Goal: Transaction & Acquisition: Purchase product/service

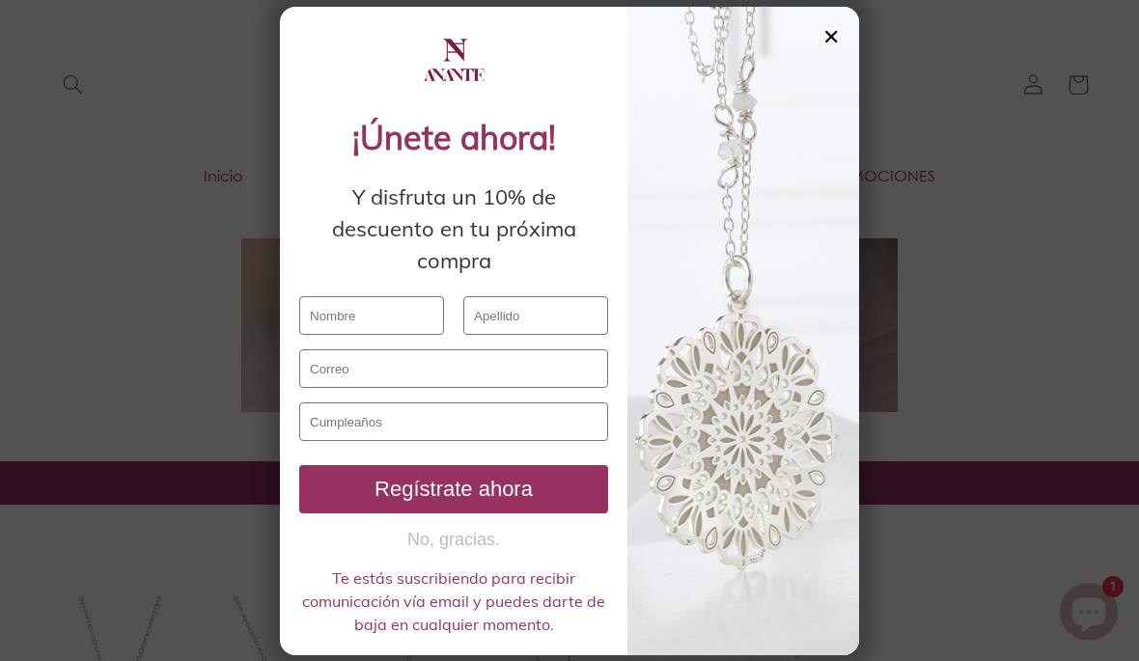
scroll to position [698, 0]
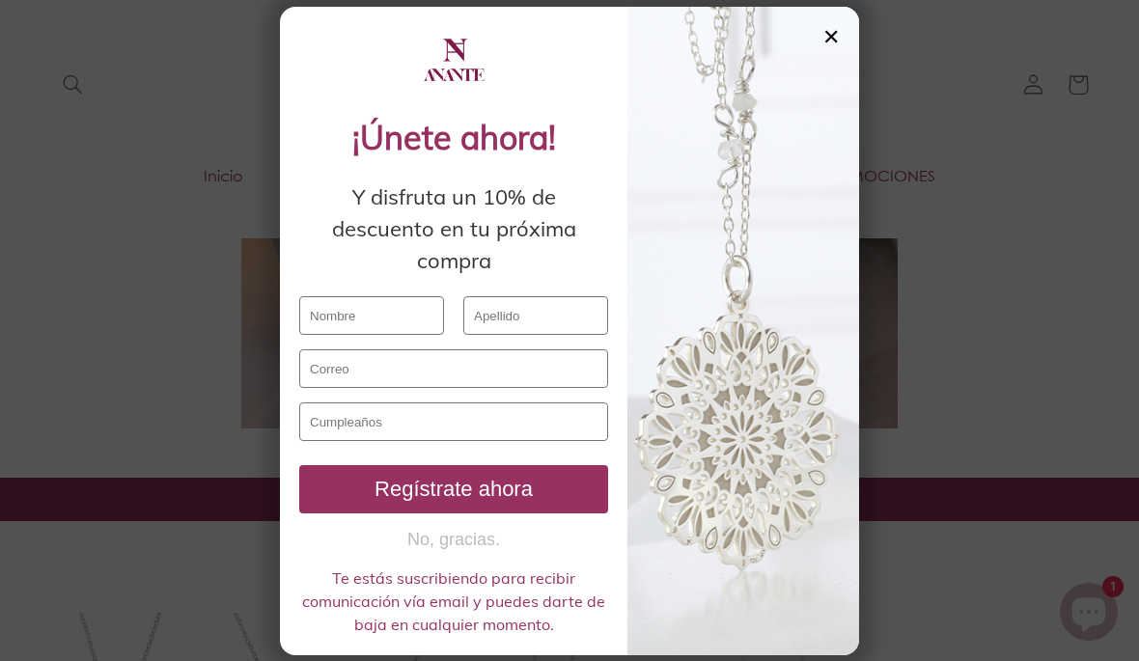
click at [838, 40] on div "✕" at bounding box center [831, 36] width 17 height 21
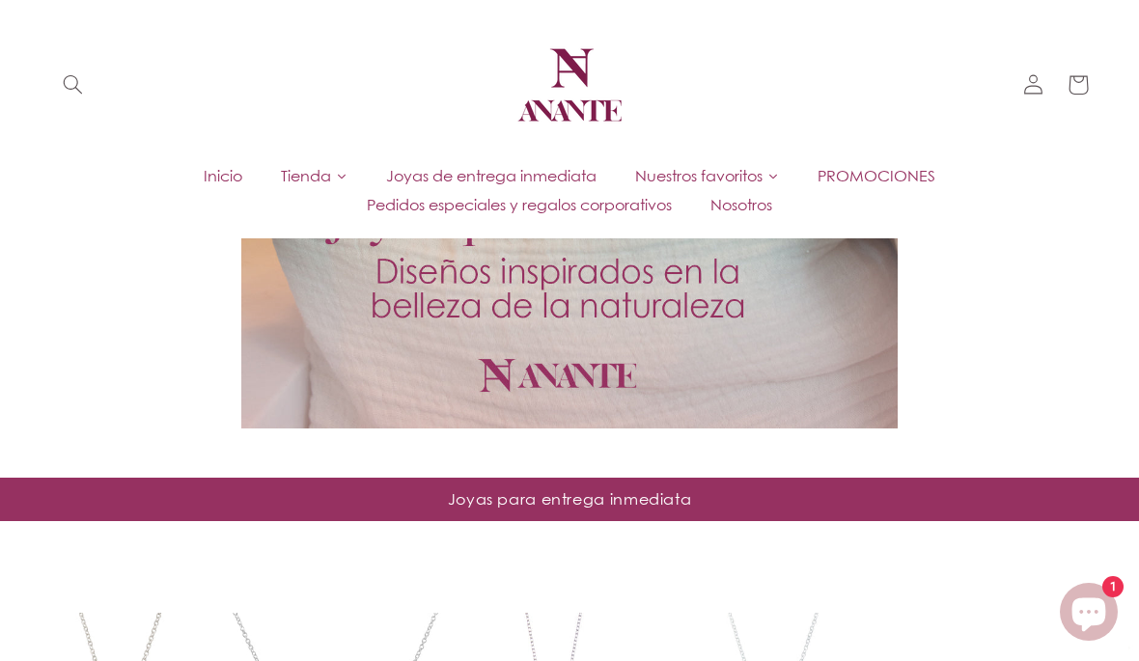
click at [320, 163] on link "Tienda" at bounding box center [314, 175] width 105 height 29
click at [928, 286] on section at bounding box center [569, 43] width 1139 height 870
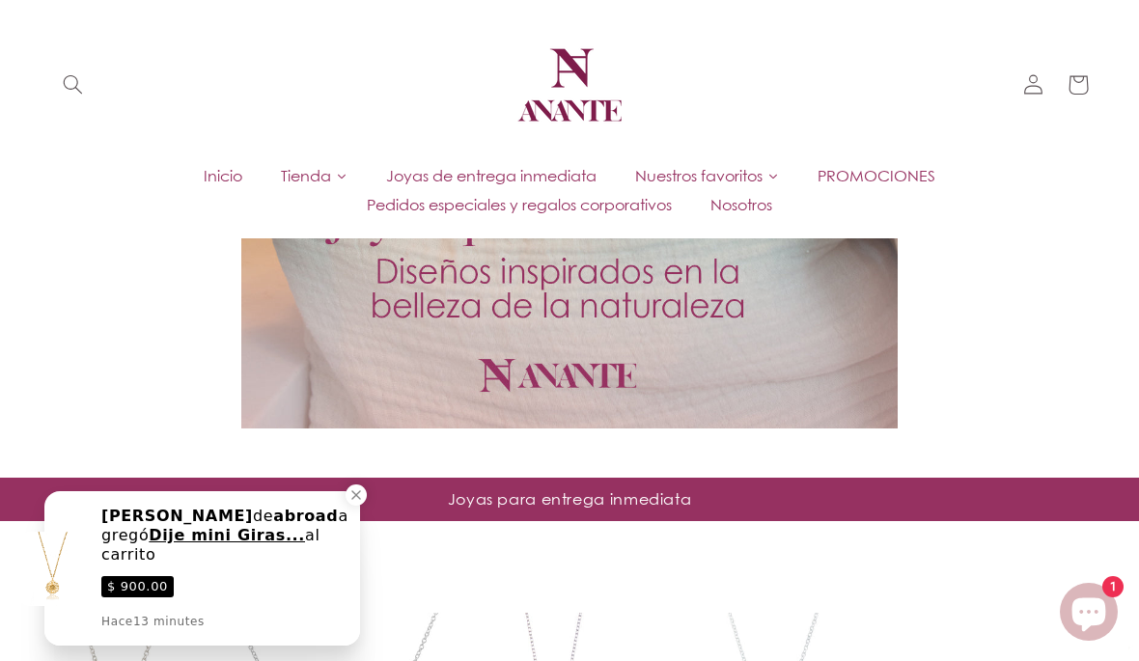
click at [359, 494] on icon "Close a notification" at bounding box center [356, 495] width 17 height 17
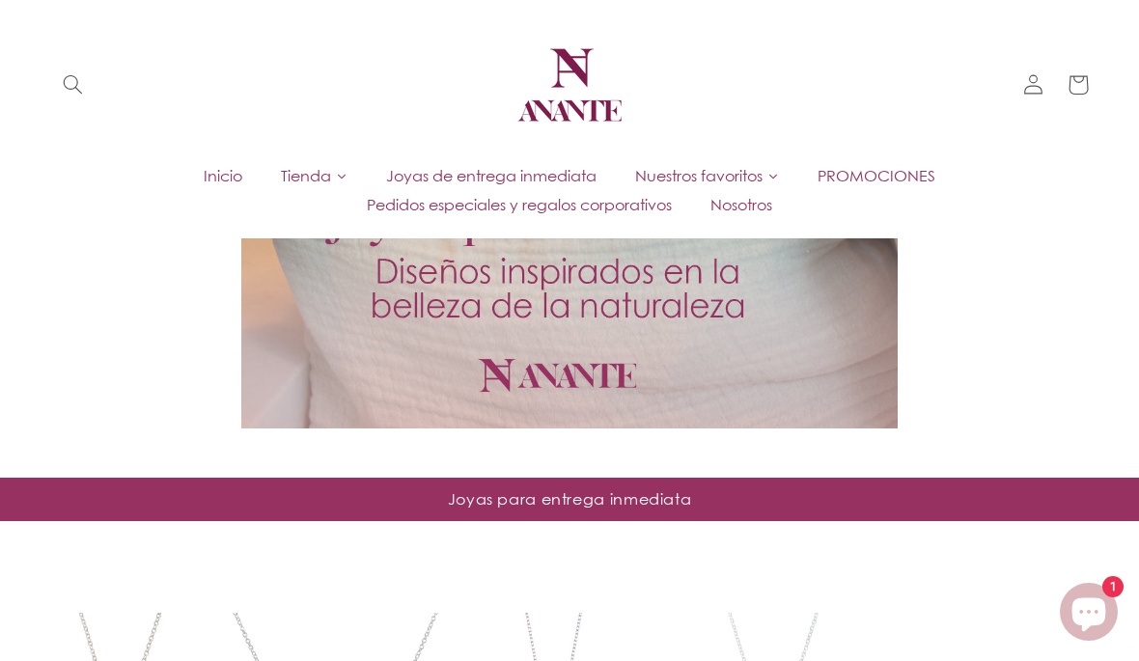
click at [323, 179] on span "Tienda" at bounding box center [306, 175] width 50 height 21
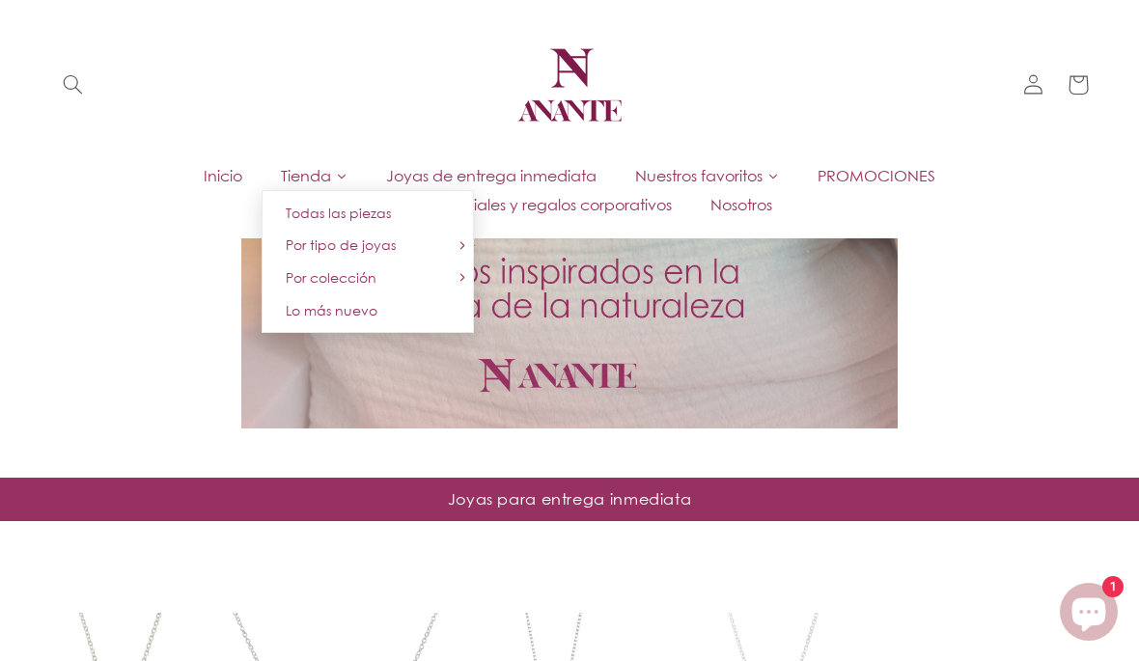
click at [401, 242] on link "Por tipo de joyas" at bounding box center [368, 245] width 212 height 33
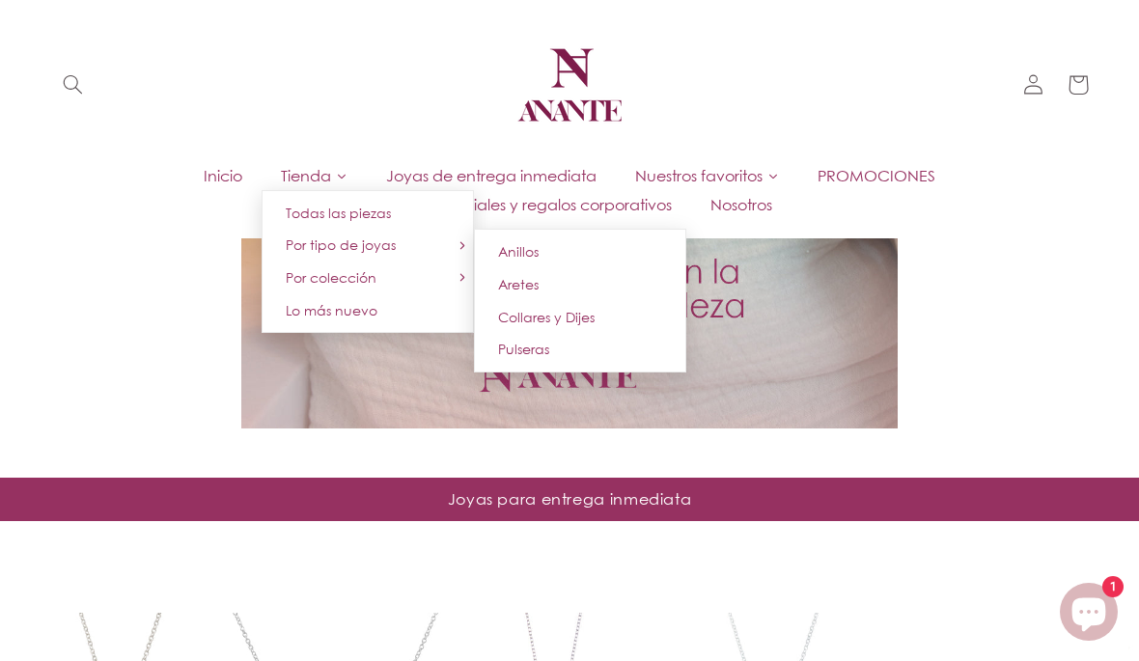
click at [584, 313] on span "Collares y Dijes" at bounding box center [546, 317] width 97 height 16
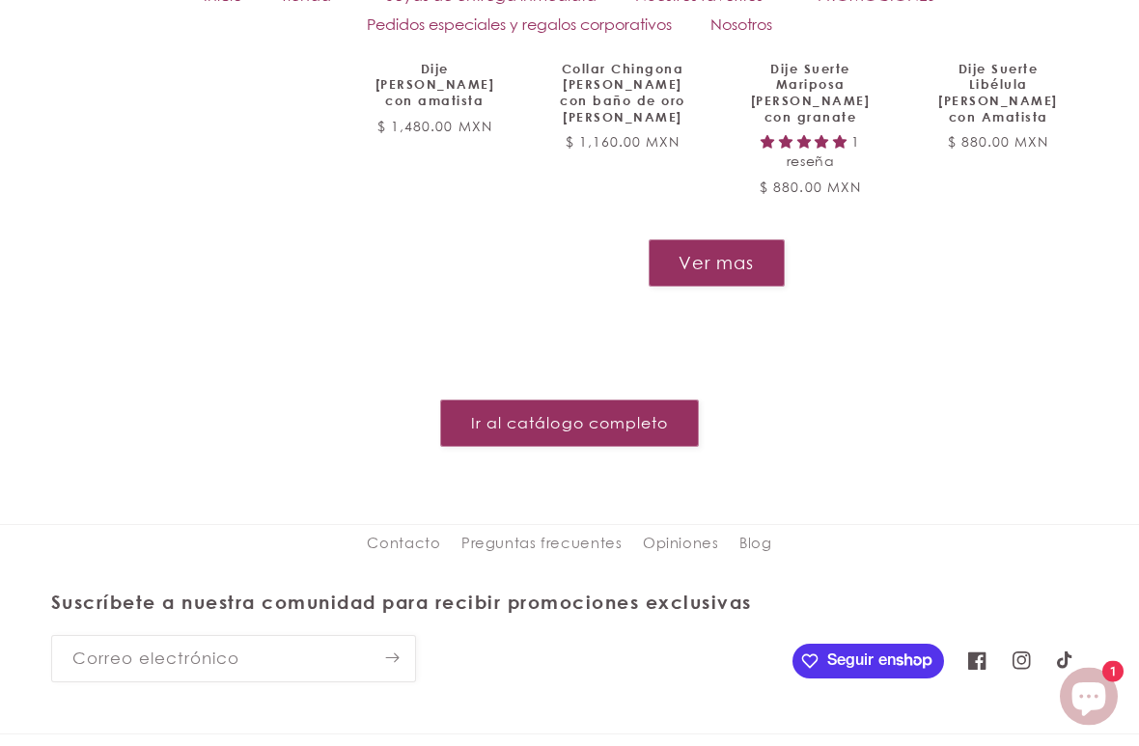
scroll to position [2350, 0]
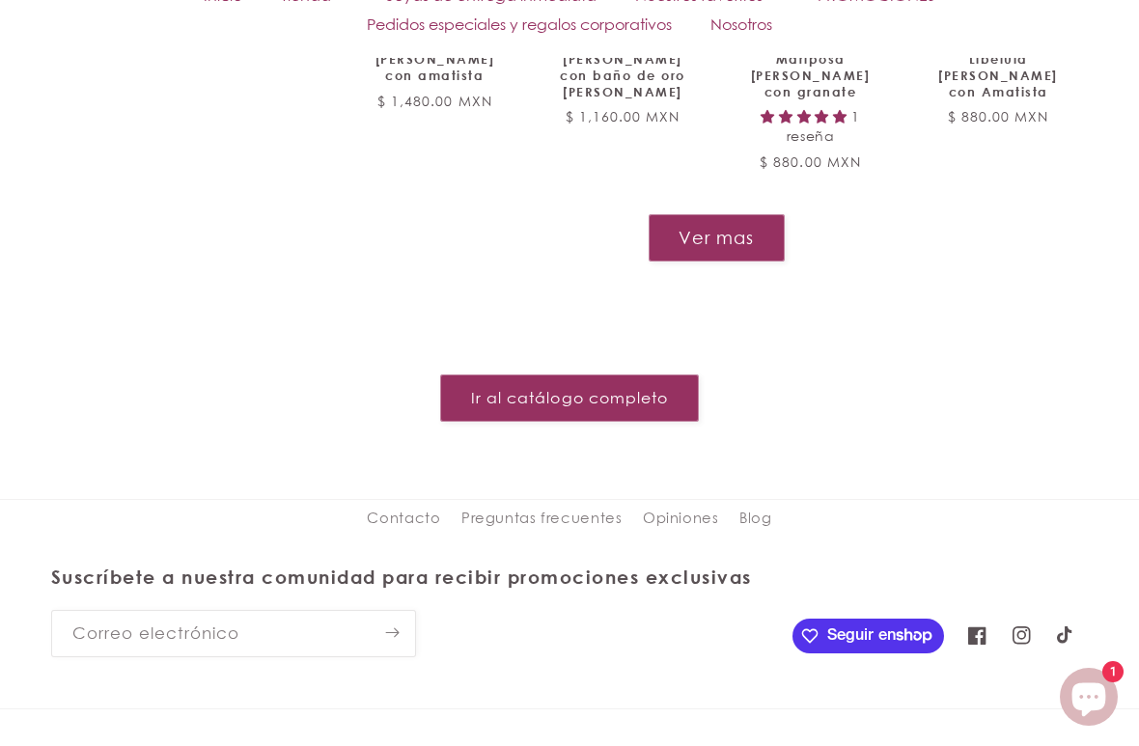
click at [733, 214] on button "Ver mas" at bounding box center [717, 237] width 136 height 47
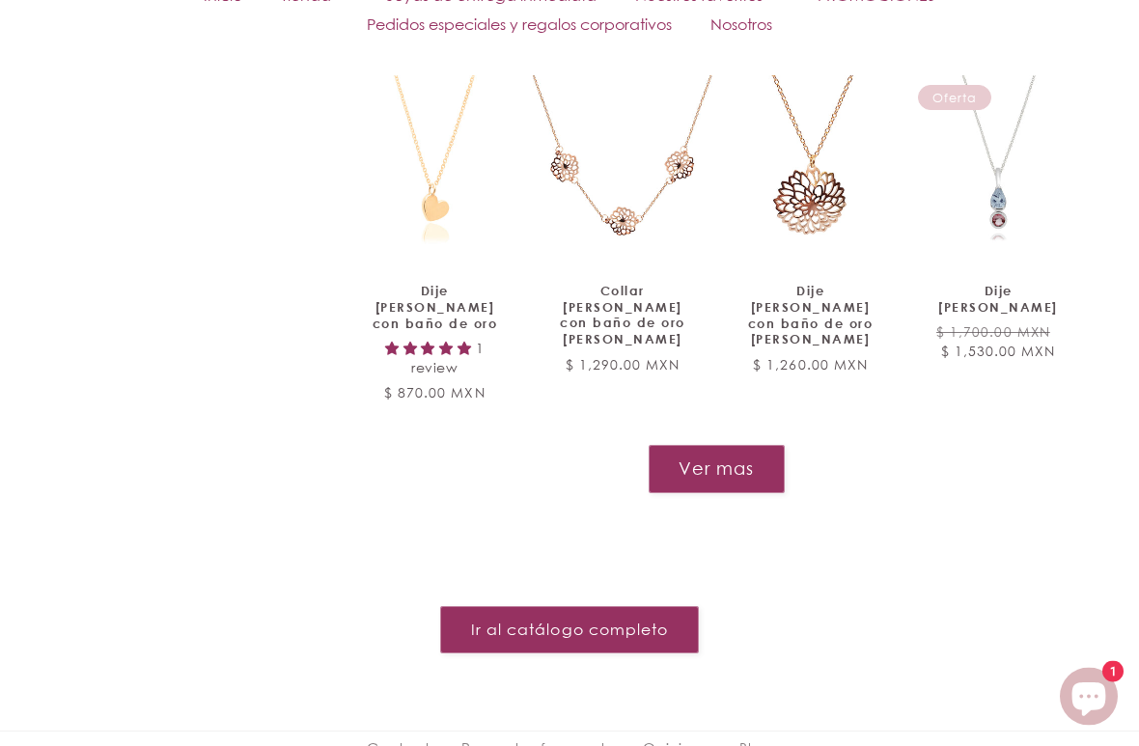
scroll to position [3626, 0]
click at [741, 445] on button "Ver mas" at bounding box center [717, 468] width 136 height 47
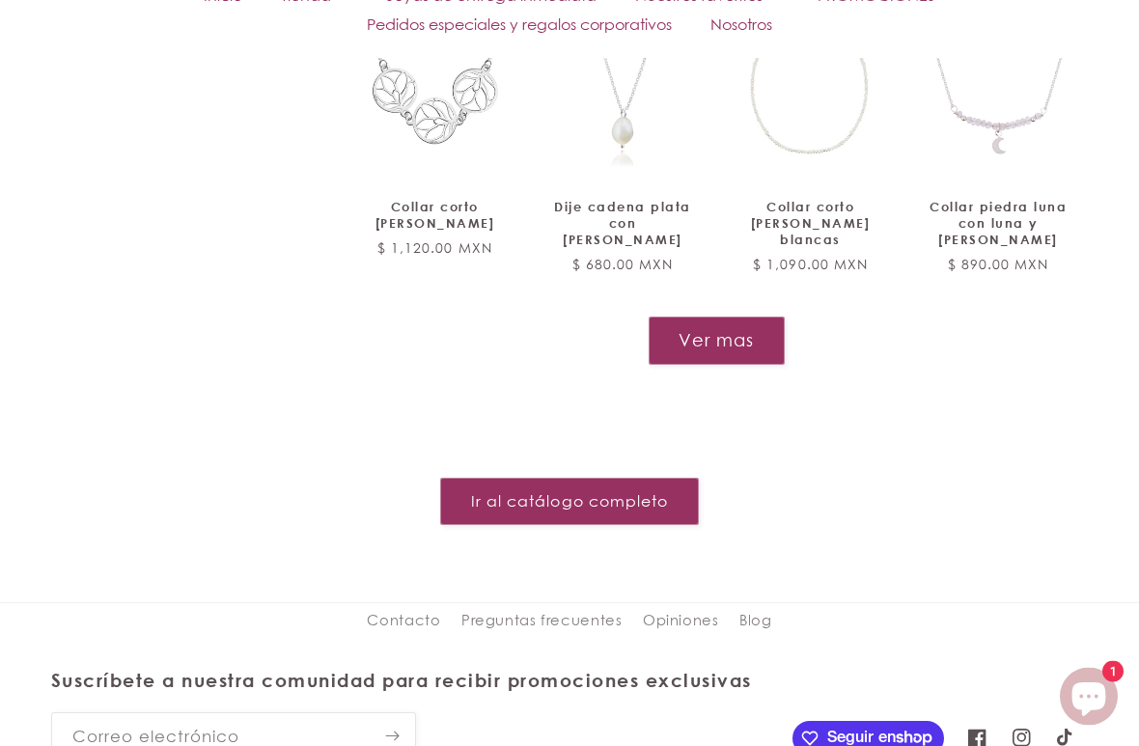
click at [731, 318] on button "Ver mas" at bounding box center [717, 341] width 136 height 47
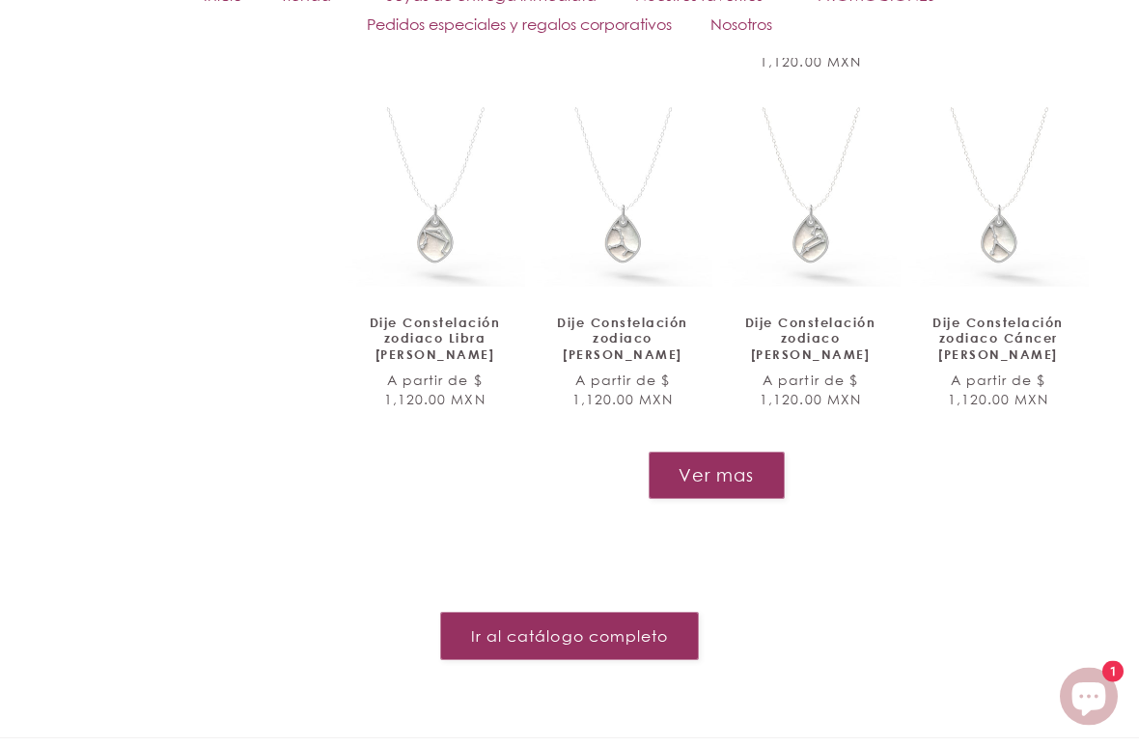
scroll to position [6371, 0]
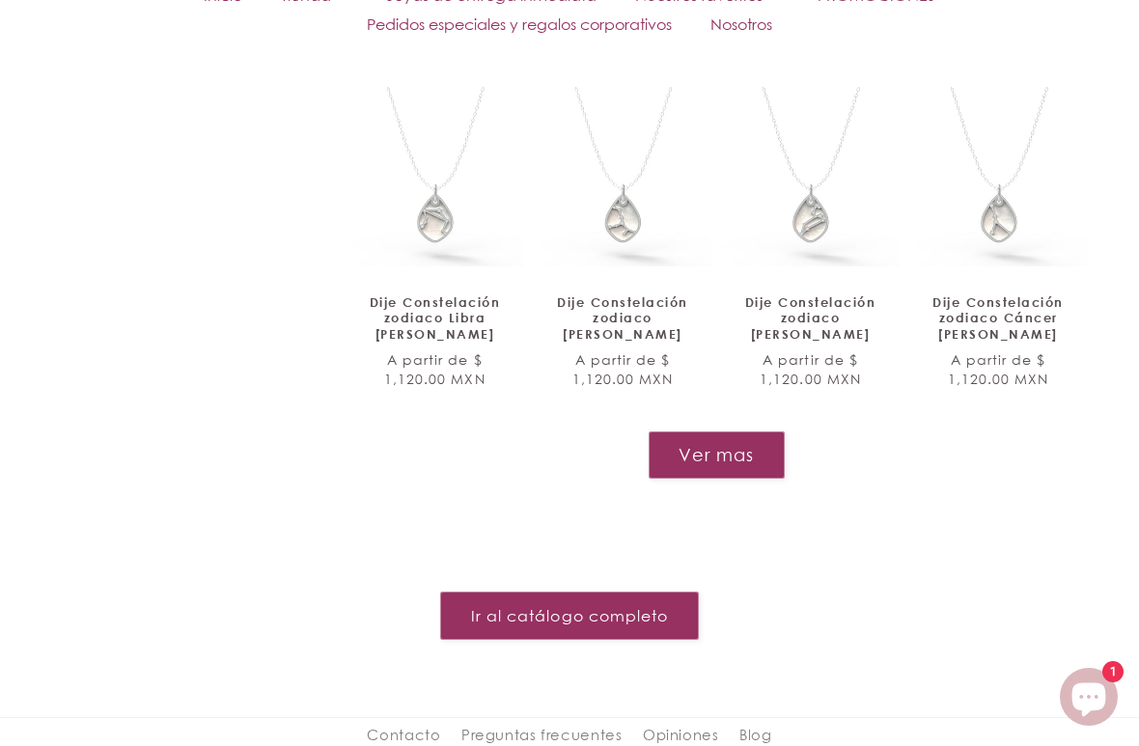
click at [741, 432] on button "Ver mas" at bounding box center [717, 455] width 136 height 47
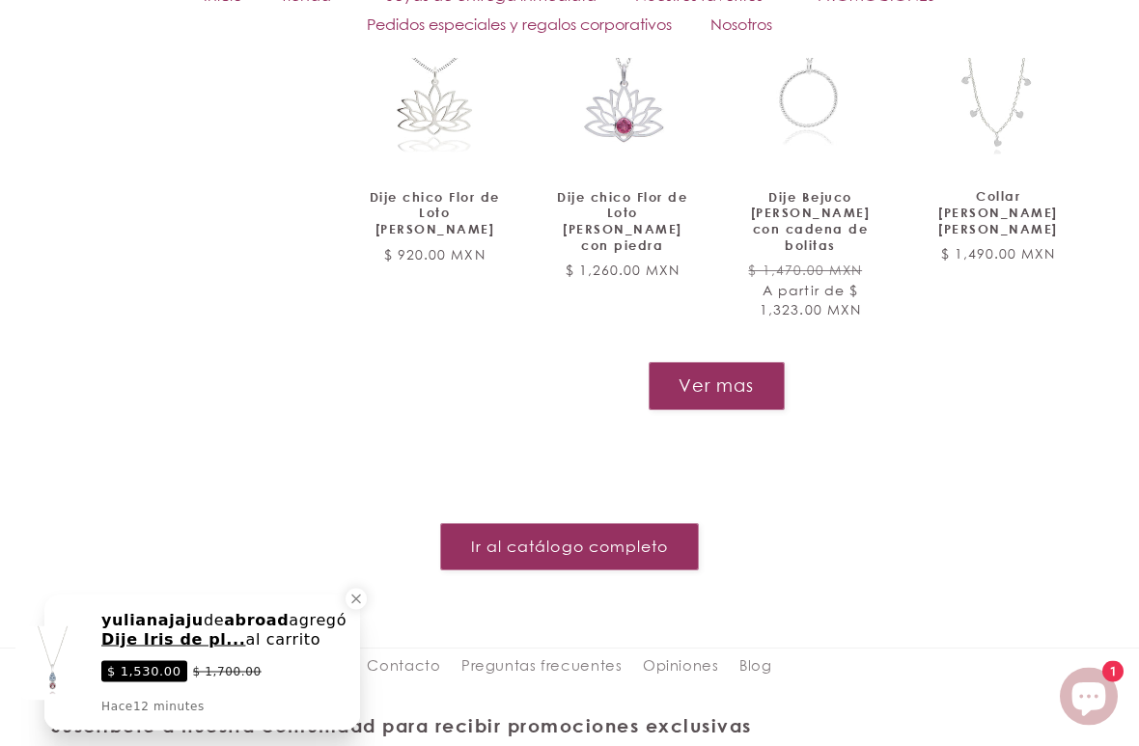
click at [753, 363] on button "Ver mas" at bounding box center [717, 386] width 136 height 47
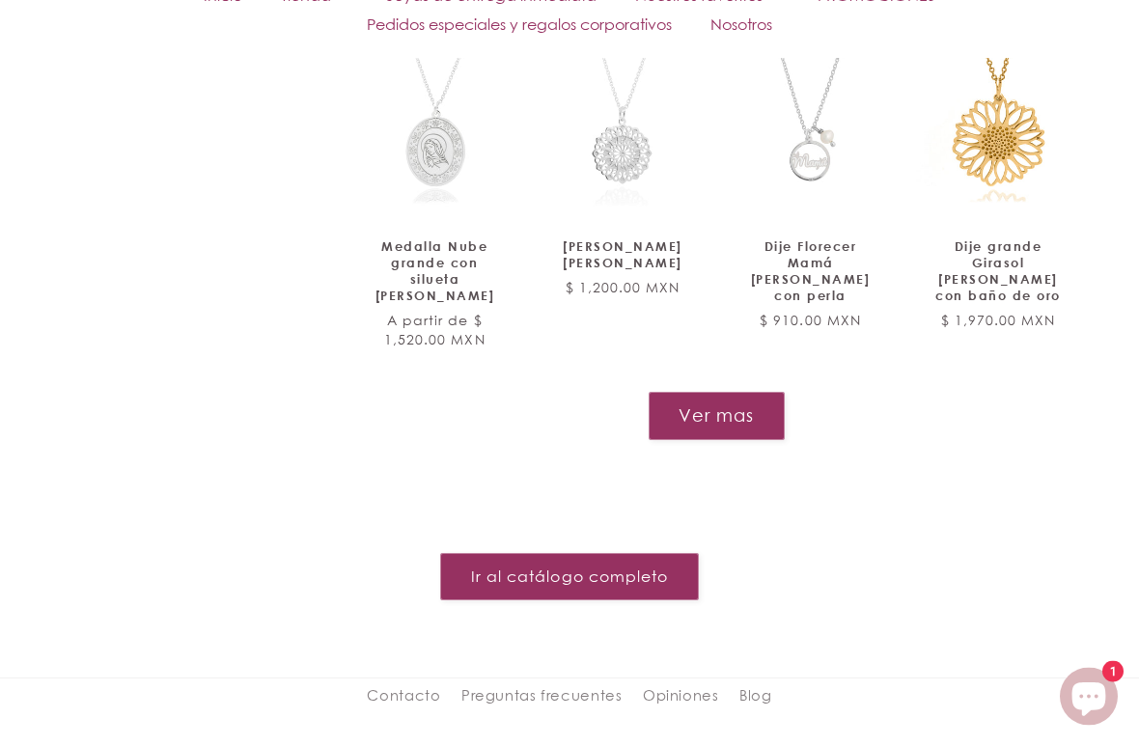
scroll to position [9322, 0]
click at [728, 392] on button "Ver mas" at bounding box center [717, 415] width 136 height 47
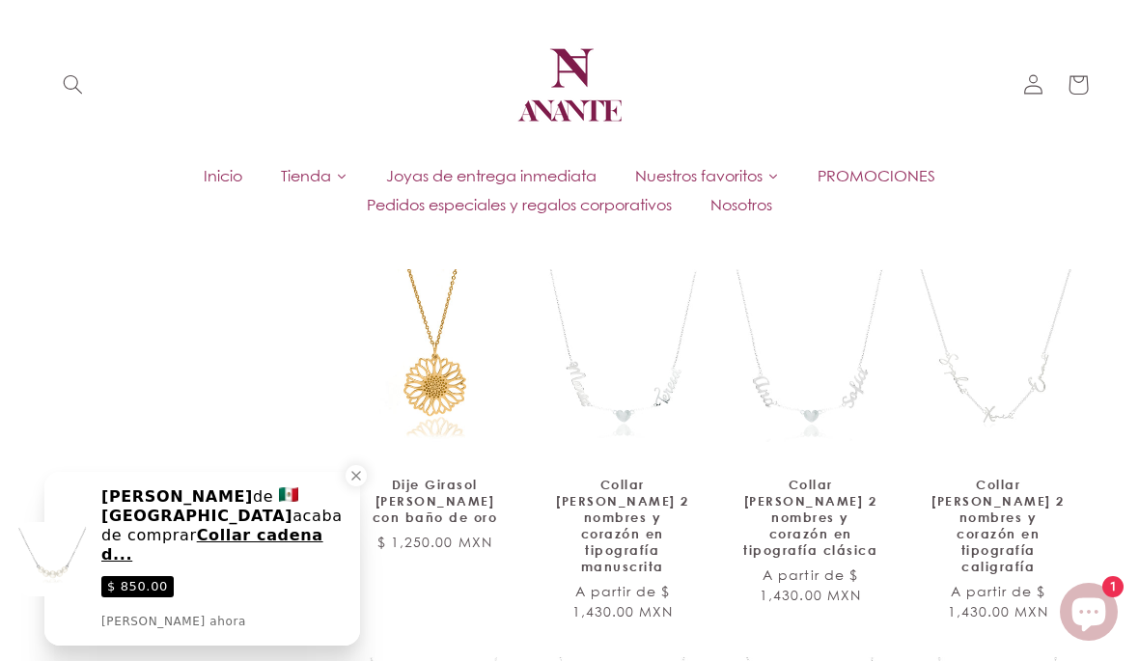
scroll to position [9445, 0]
